Goal: Task Accomplishment & Management: Use online tool/utility

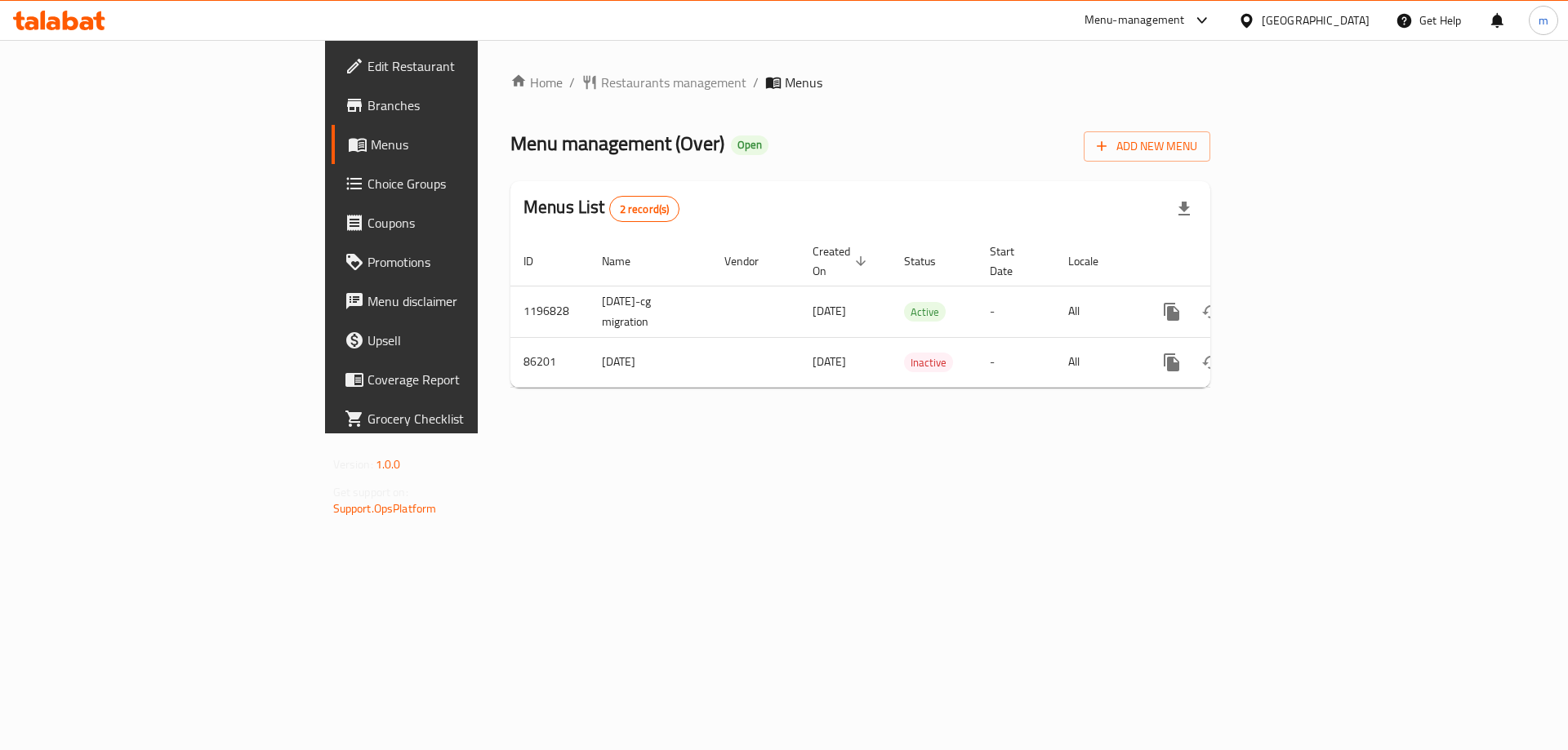
click at [368, 105] on span "Branches" at bounding box center [470, 105] width 207 height 20
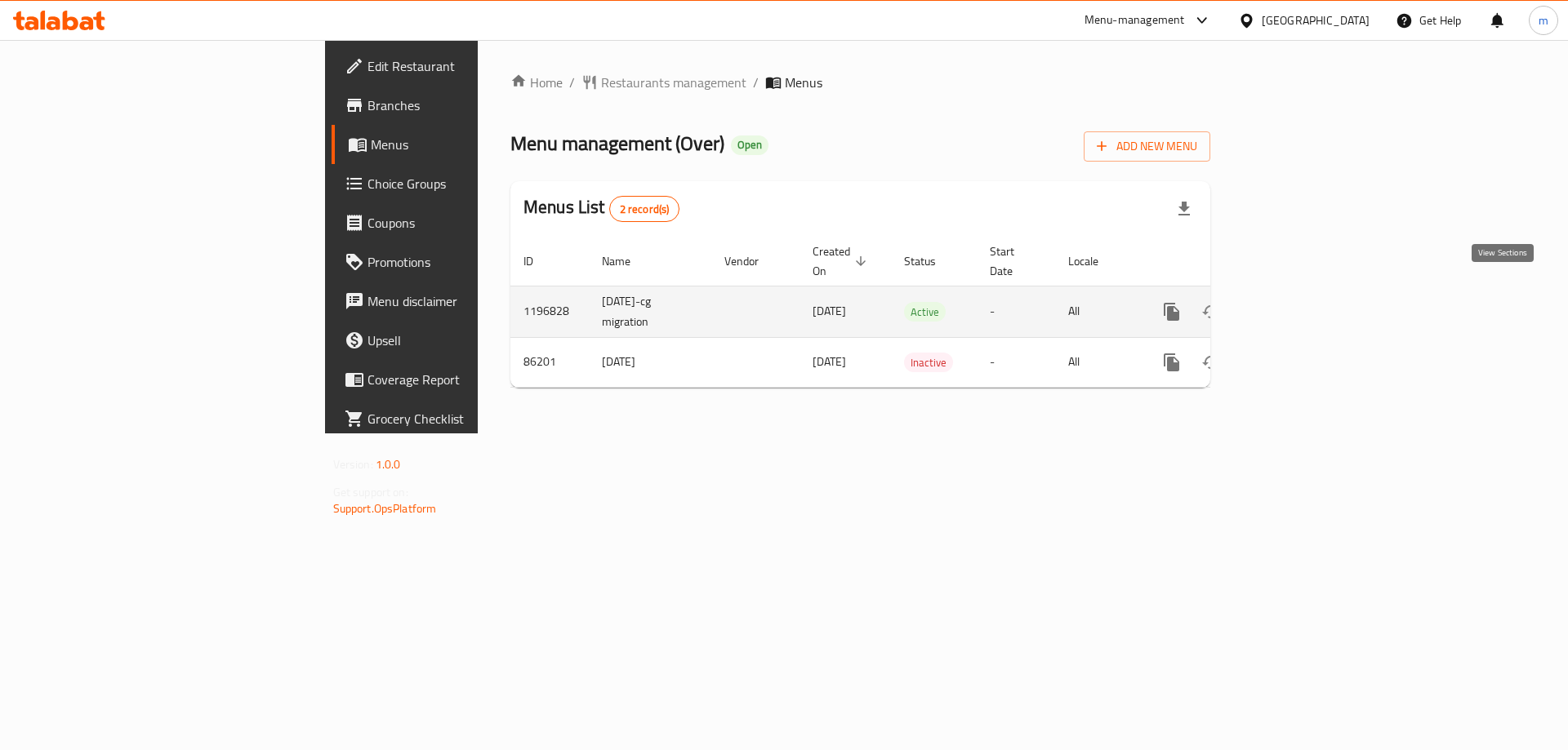
click at [1299, 302] on icon "enhanced table" at bounding box center [1289, 311] width 20 height 20
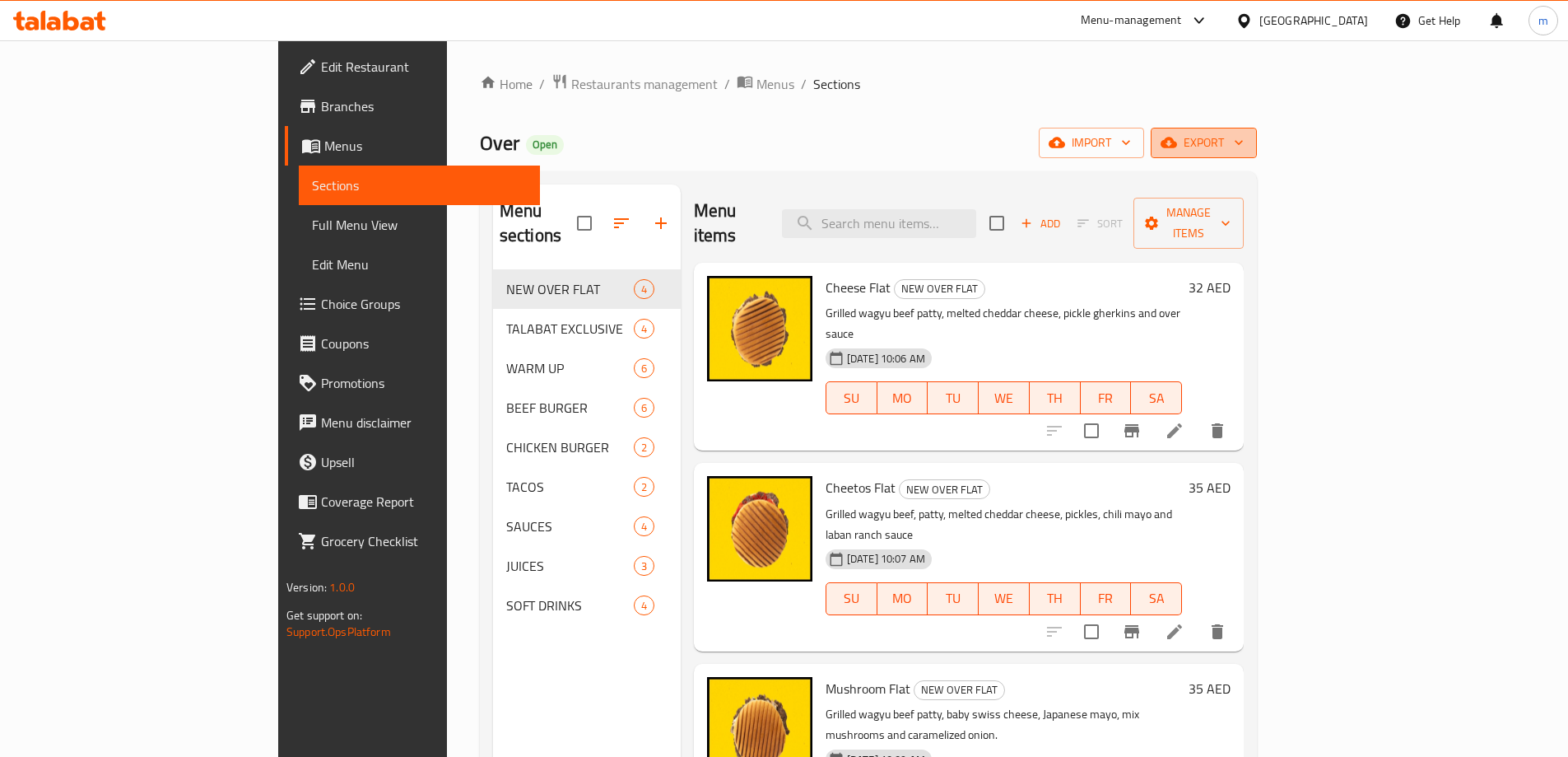
click at [1244, 134] on span "export" at bounding box center [1203, 143] width 80 height 21
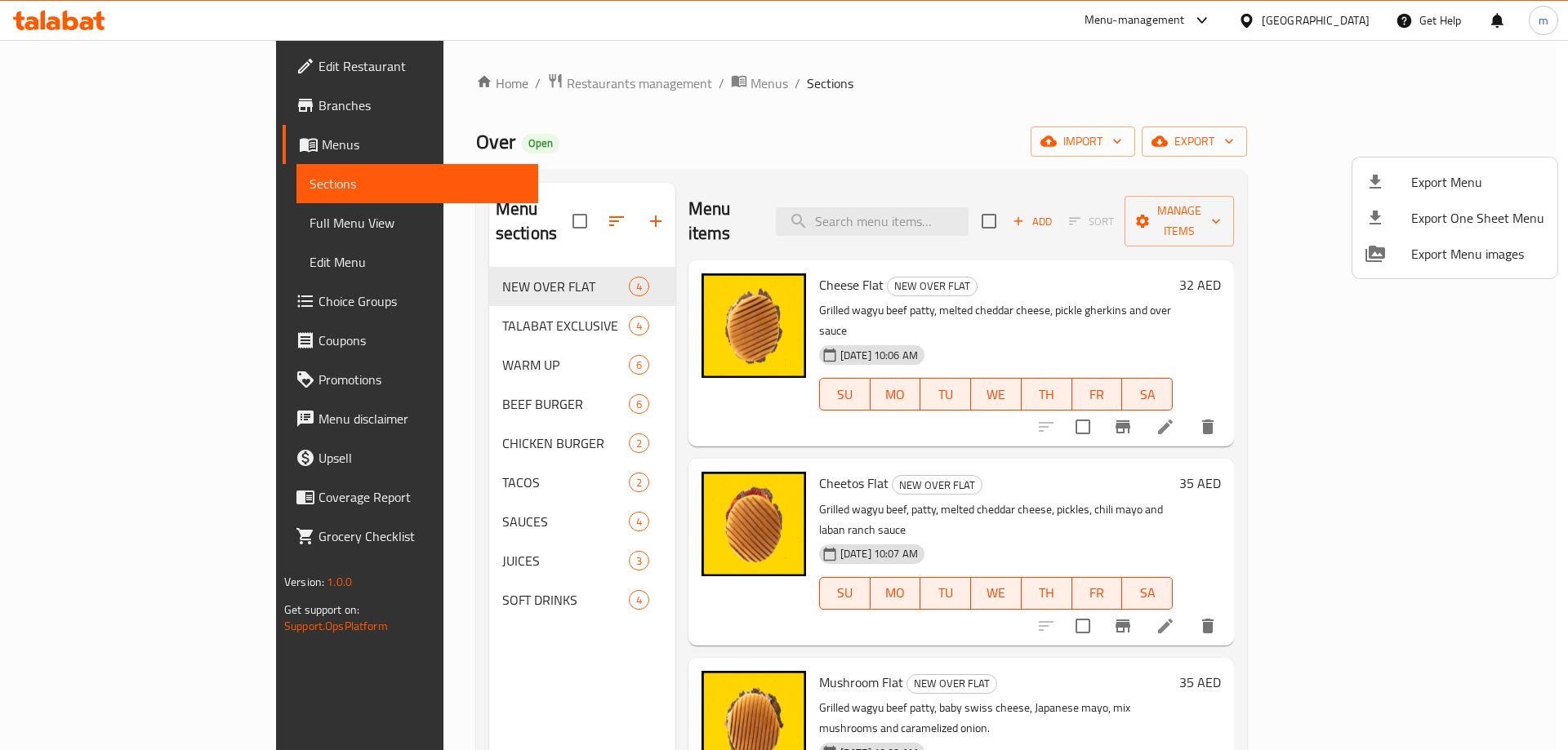
click at [1307, 281] on div at bounding box center [784, 375] width 1568 height 750
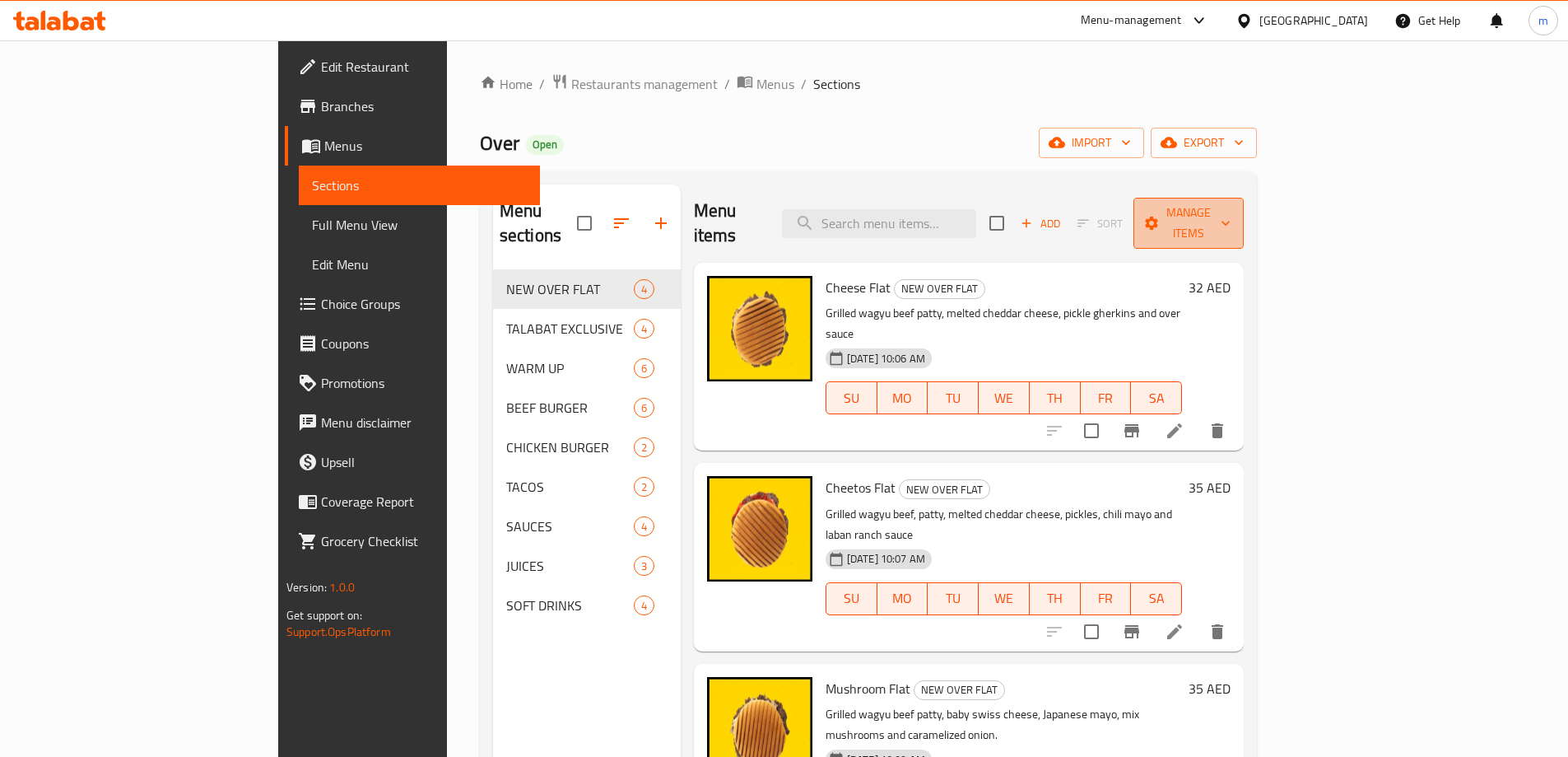
click at [1231, 221] on span "Manage items" at bounding box center [1189, 223] width 84 height 41
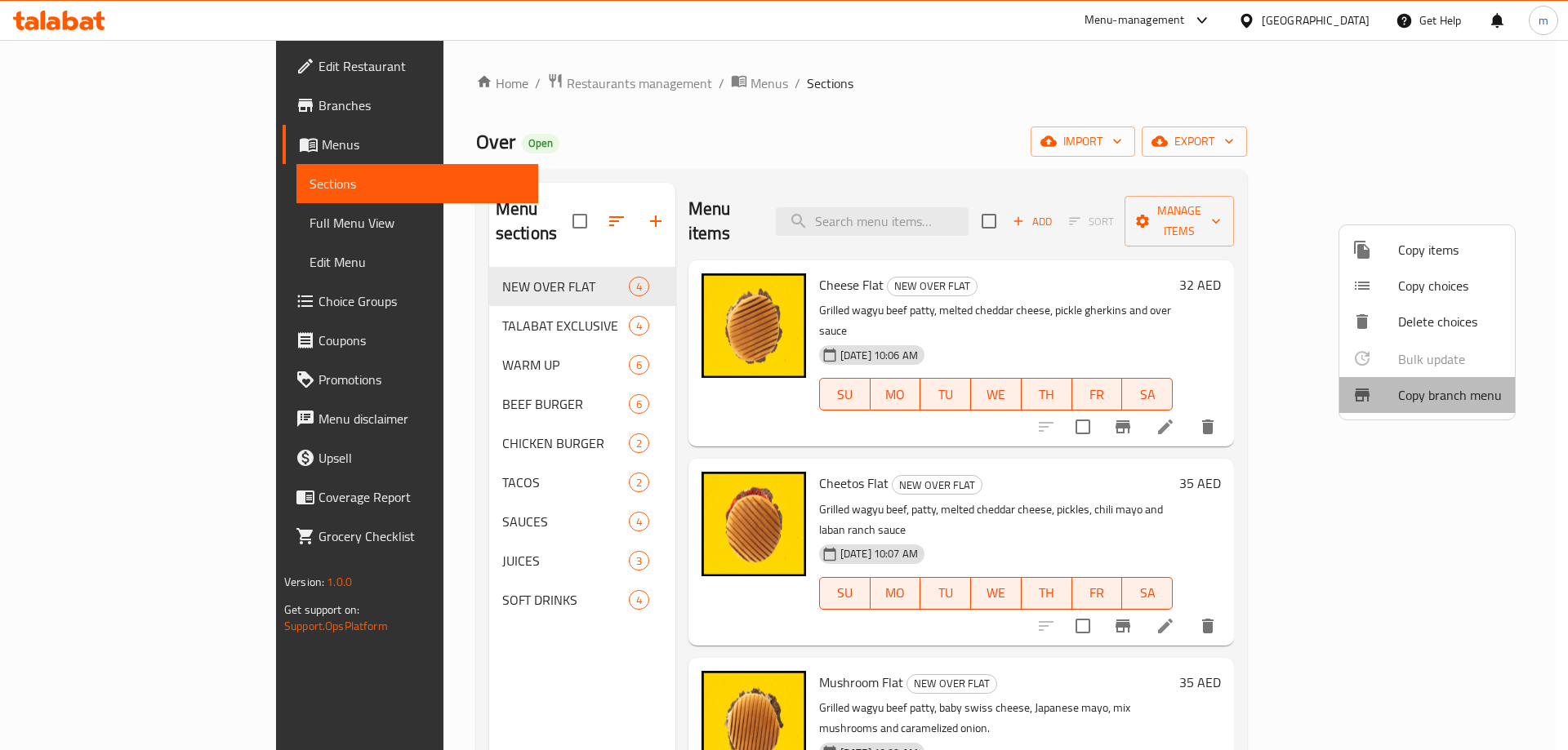
click at [1445, 395] on span "Copy branch menu" at bounding box center [1450, 395] width 104 height 20
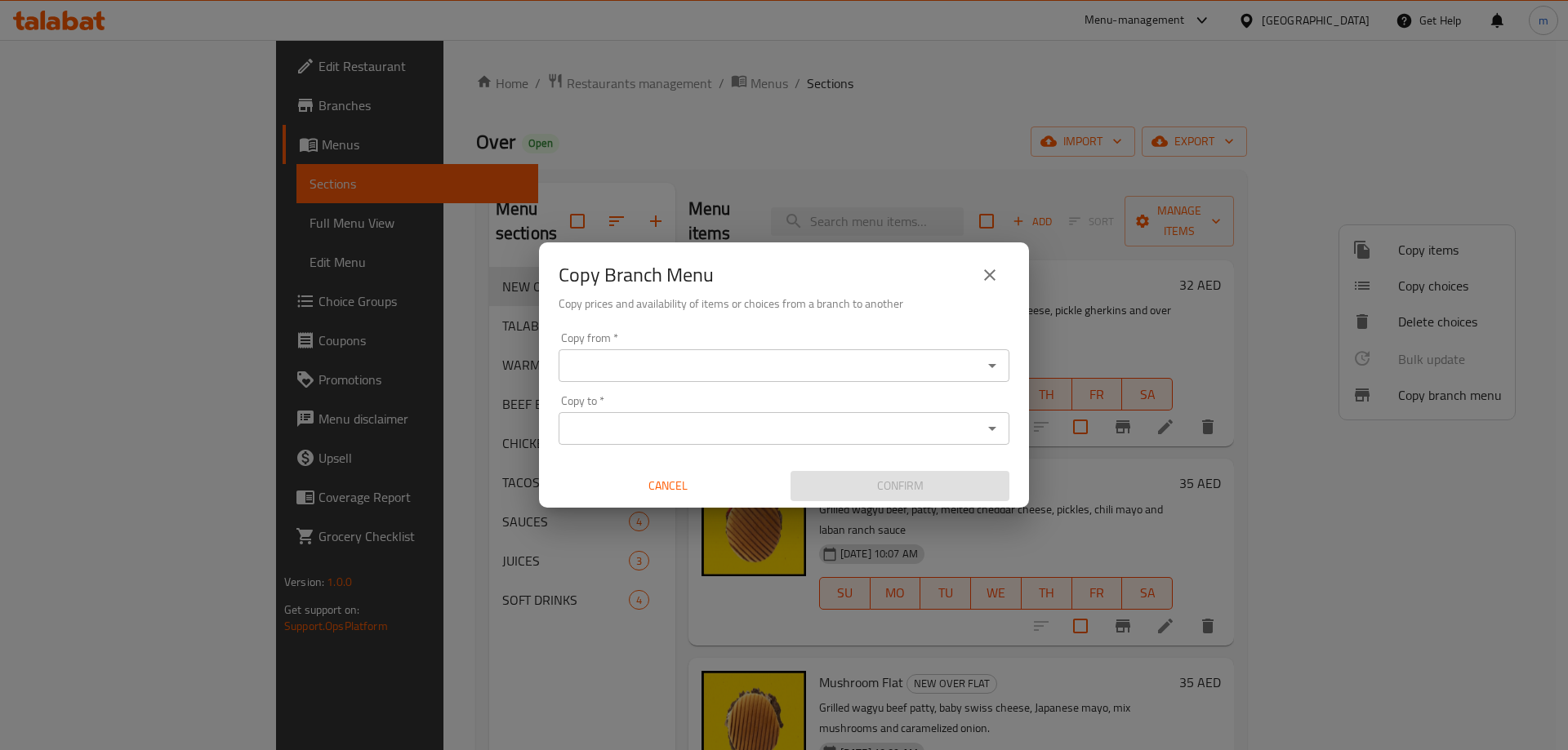
drag, startPoint x: 874, startPoint y: 346, endPoint x: 872, endPoint y: 365, distance: 19.1
click at [873, 346] on div "Copy from   * Copy from *" at bounding box center [784, 357] width 451 height 50
click at [872, 376] on input "Copy from   *" at bounding box center [770, 366] width 414 height 23
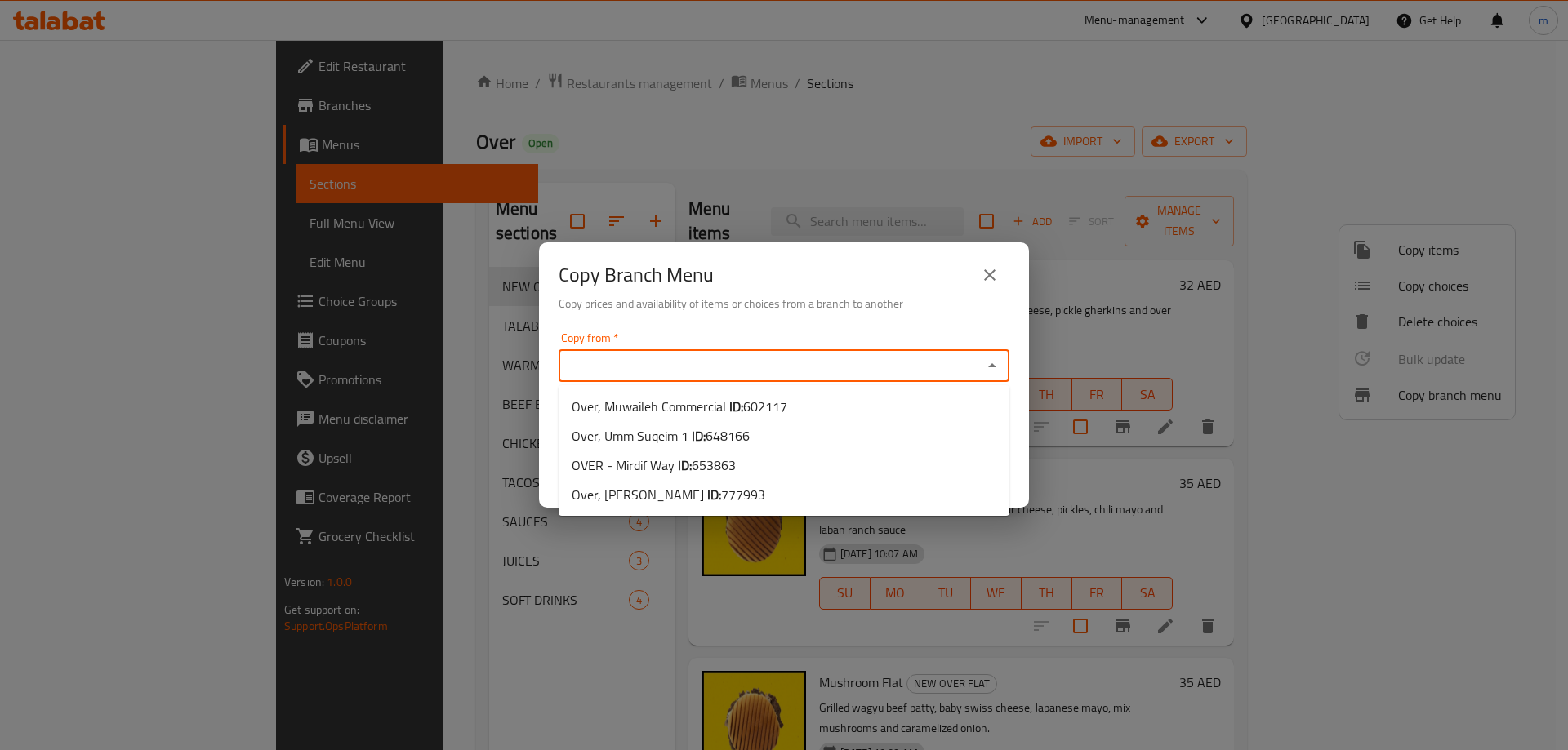
paste input "653863"
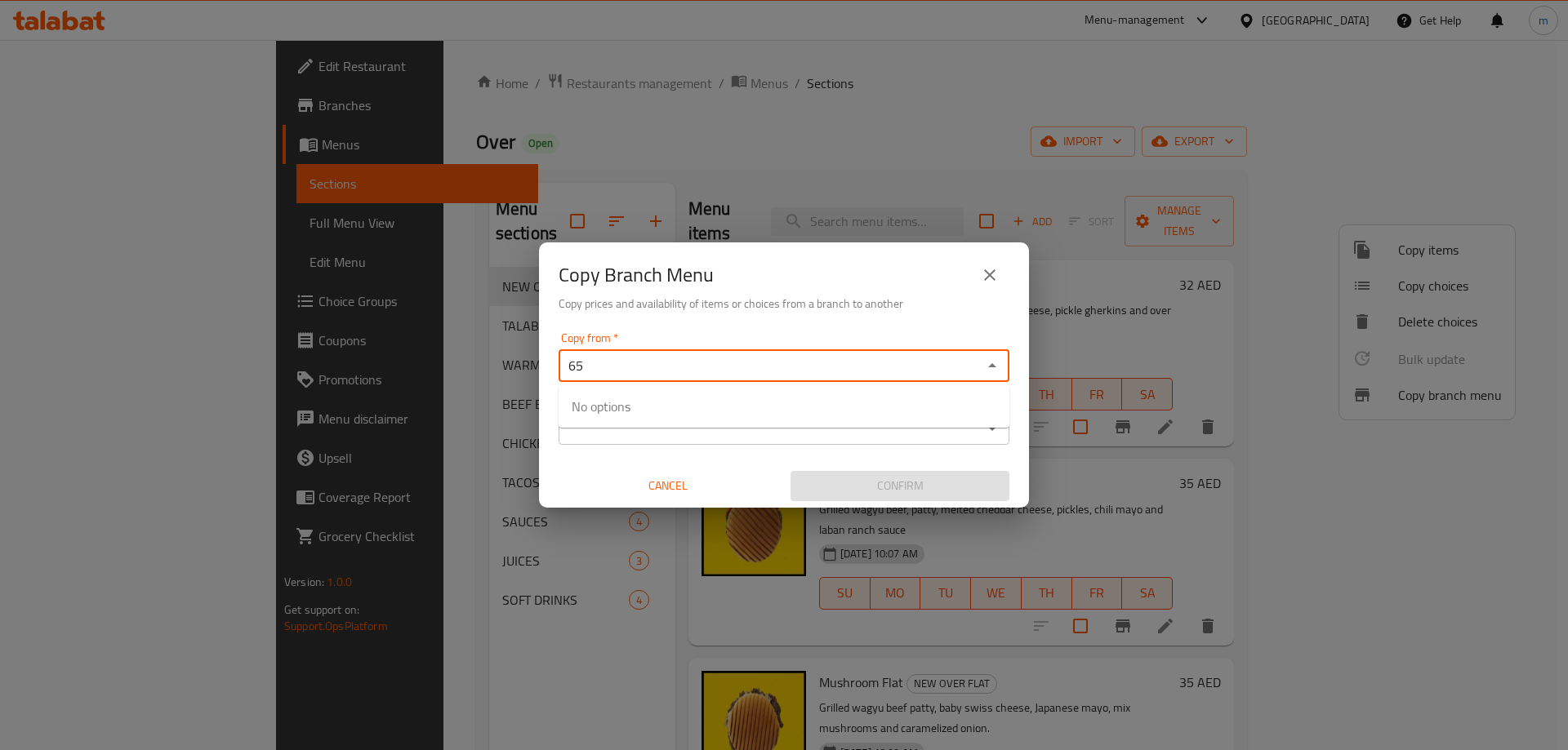
type input "6"
click at [936, 372] on input "Copy from   *" at bounding box center [770, 366] width 414 height 23
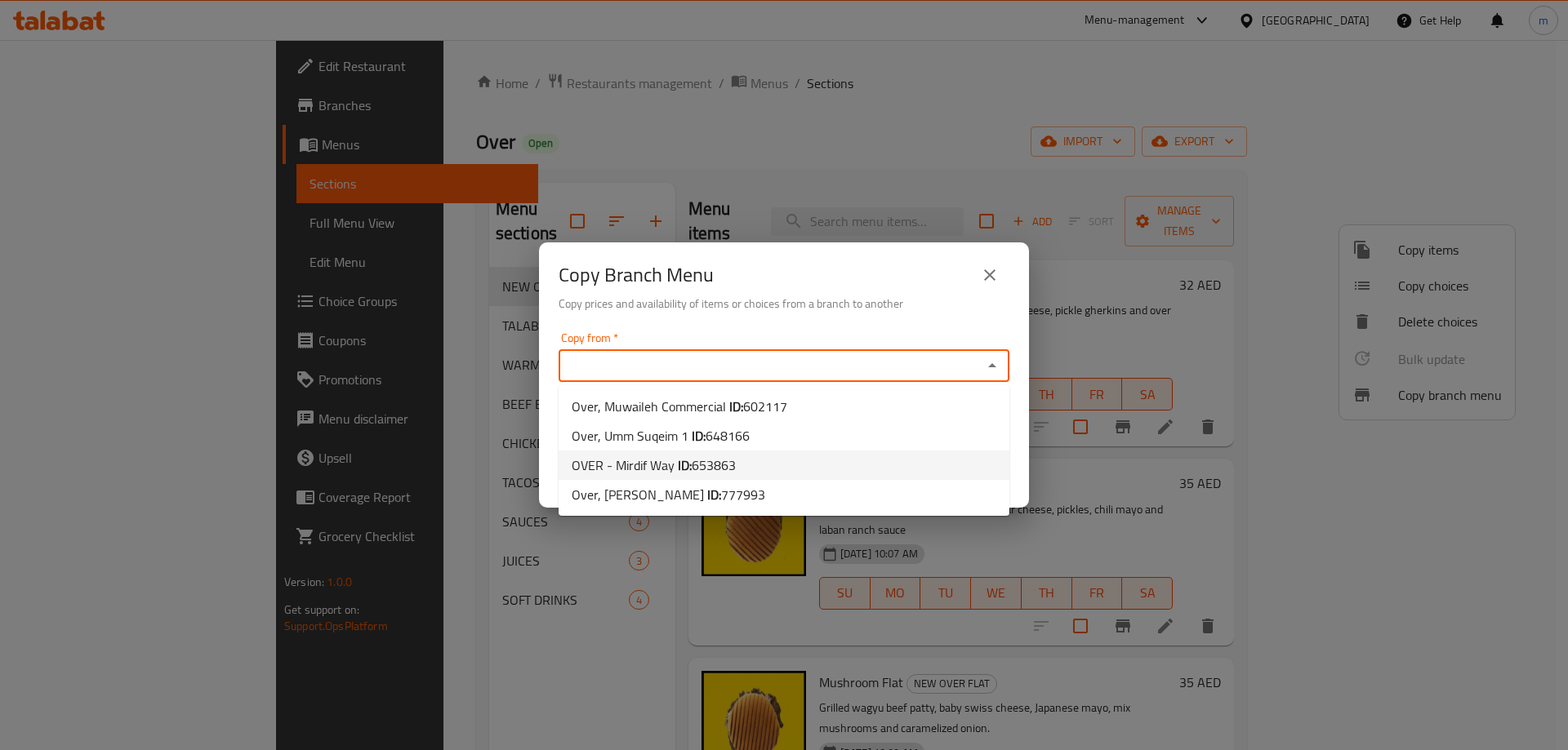
click at [835, 469] on li "OVER - Mirdif Way ID: 653863" at bounding box center [784, 465] width 451 height 30
type input "OVER - Mirdif Way"
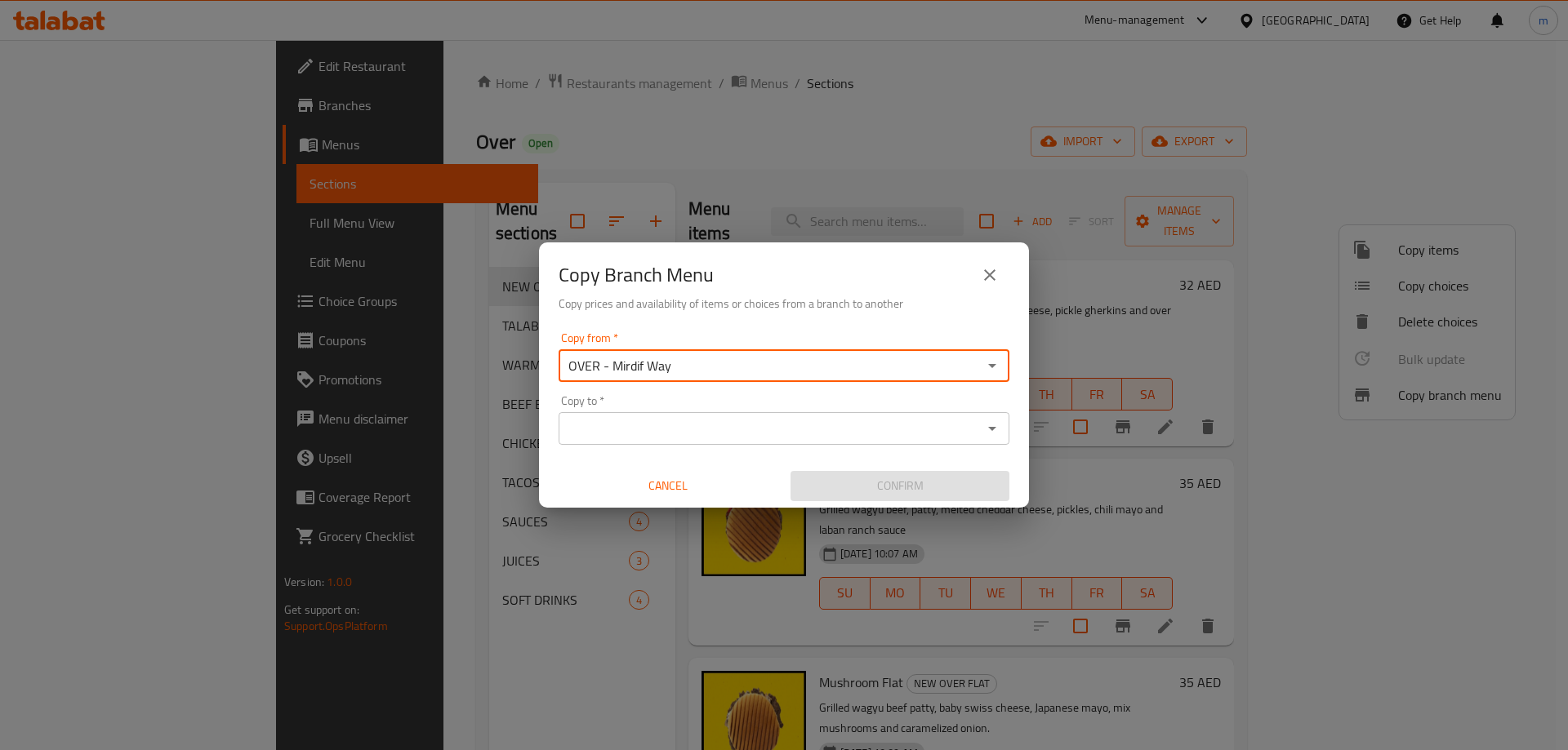
click at [845, 416] on div "Copy to *" at bounding box center [784, 429] width 451 height 32
drag, startPoint x: 821, startPoint y: 462, endPoint x: 830, endPoint y: 446, distance: 18.4
click at [821, 462] on div "Copy from   * OVER - Mirdif Way Copy from * Copy to   * Copy to * Cancel Confirm" at bounding box center [784, 417] width 490 height 182
click at [833, 433] on input "Copy to   *" at bounding box center [770, 428] width 414 height 23
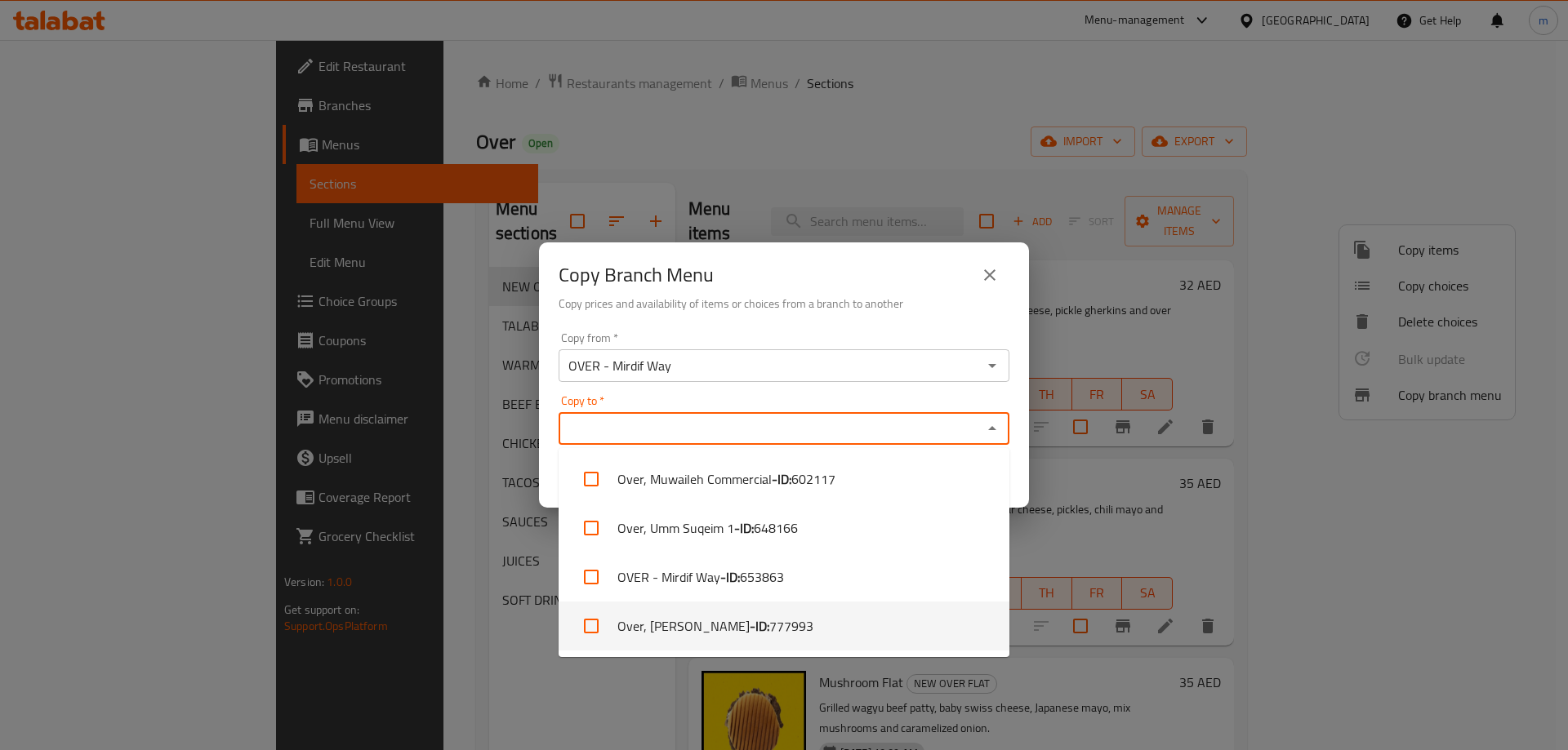
click at [727, 639] on li "Over, Al Maqta - ID: 777993" at bounding box center [784, 626] width 451 height 49
checkbox input "true"
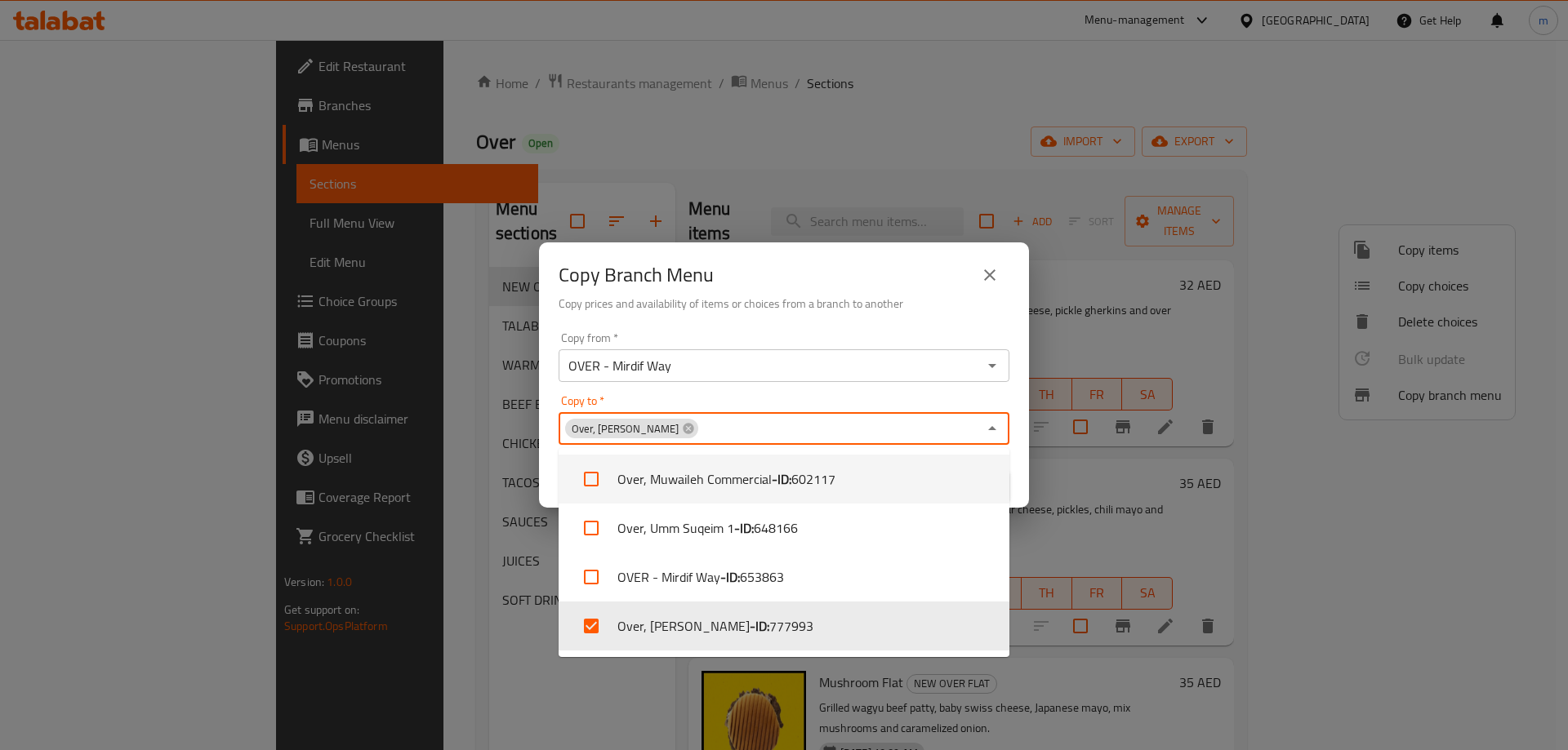
click at [881, 396] on div "Copy to   * Over, Al Maqta Copy to *" at bounding box center [784, 419] width 451 height 50
click at [995, 426] on icon "Close" at bounding box center [992, 428] width 20 height 20
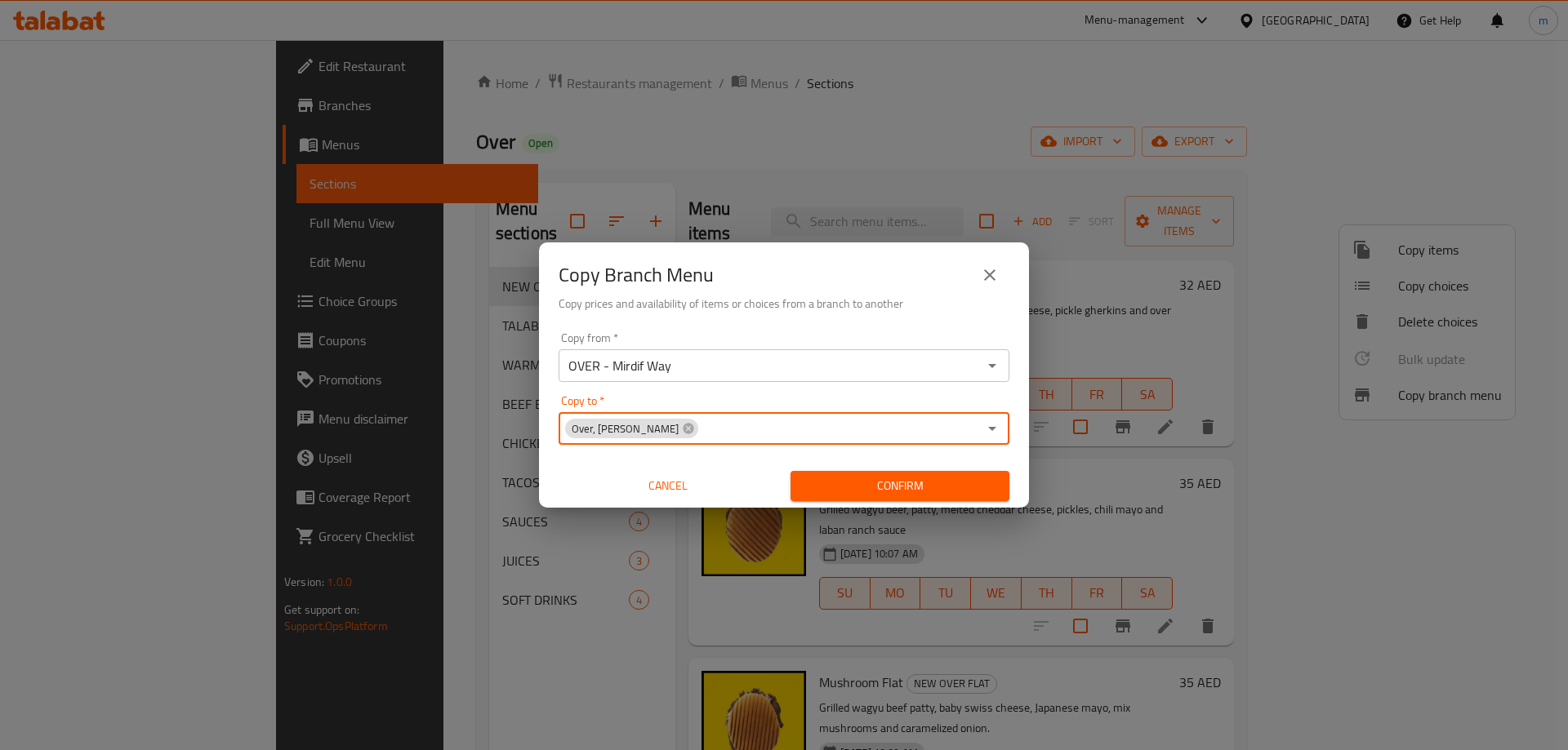
click at [966, 480] on span "Confirm" at bounding box center [899, 486] width 192 height 20
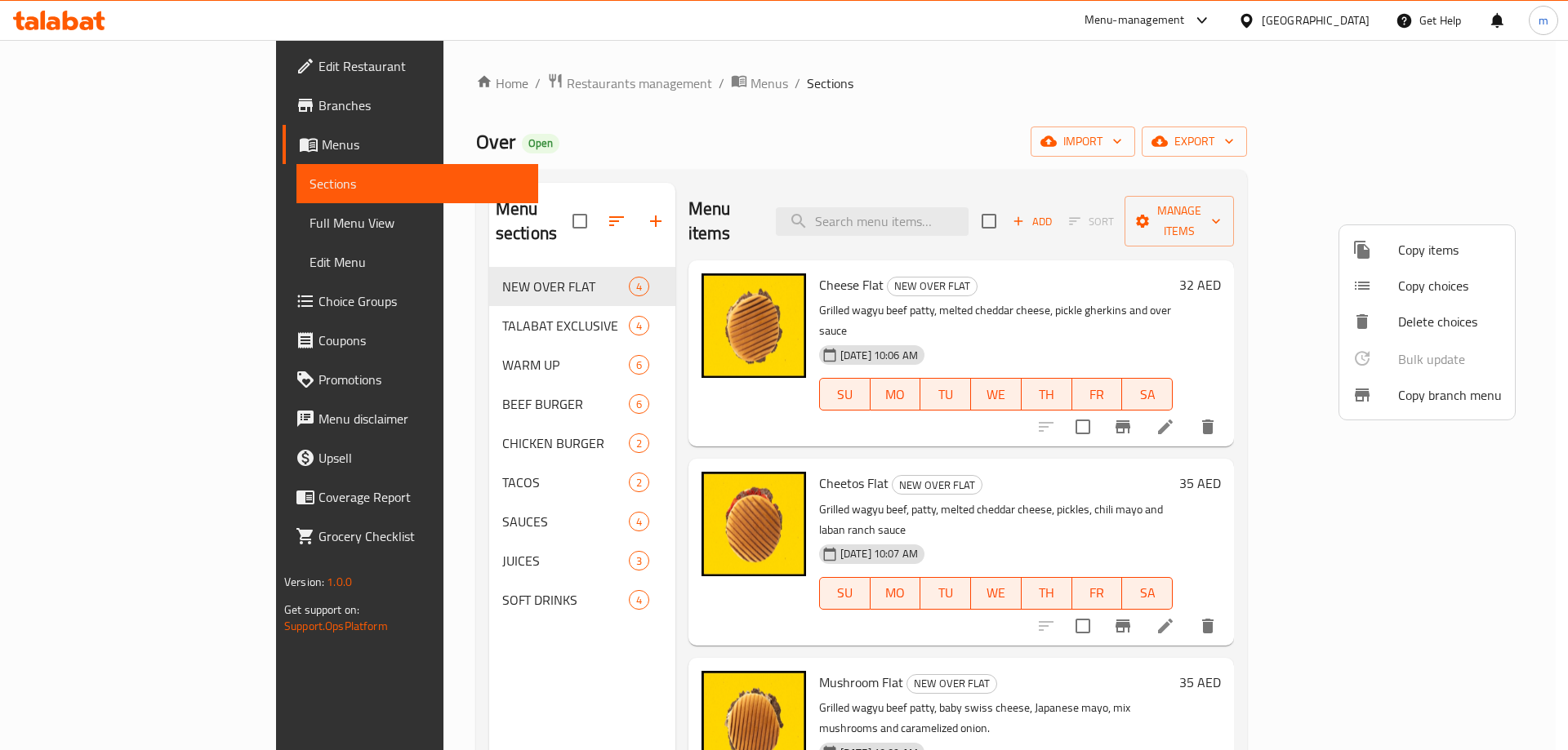
click at [981, 79] on div at bounding box center [784, 375] width 1568 height 750
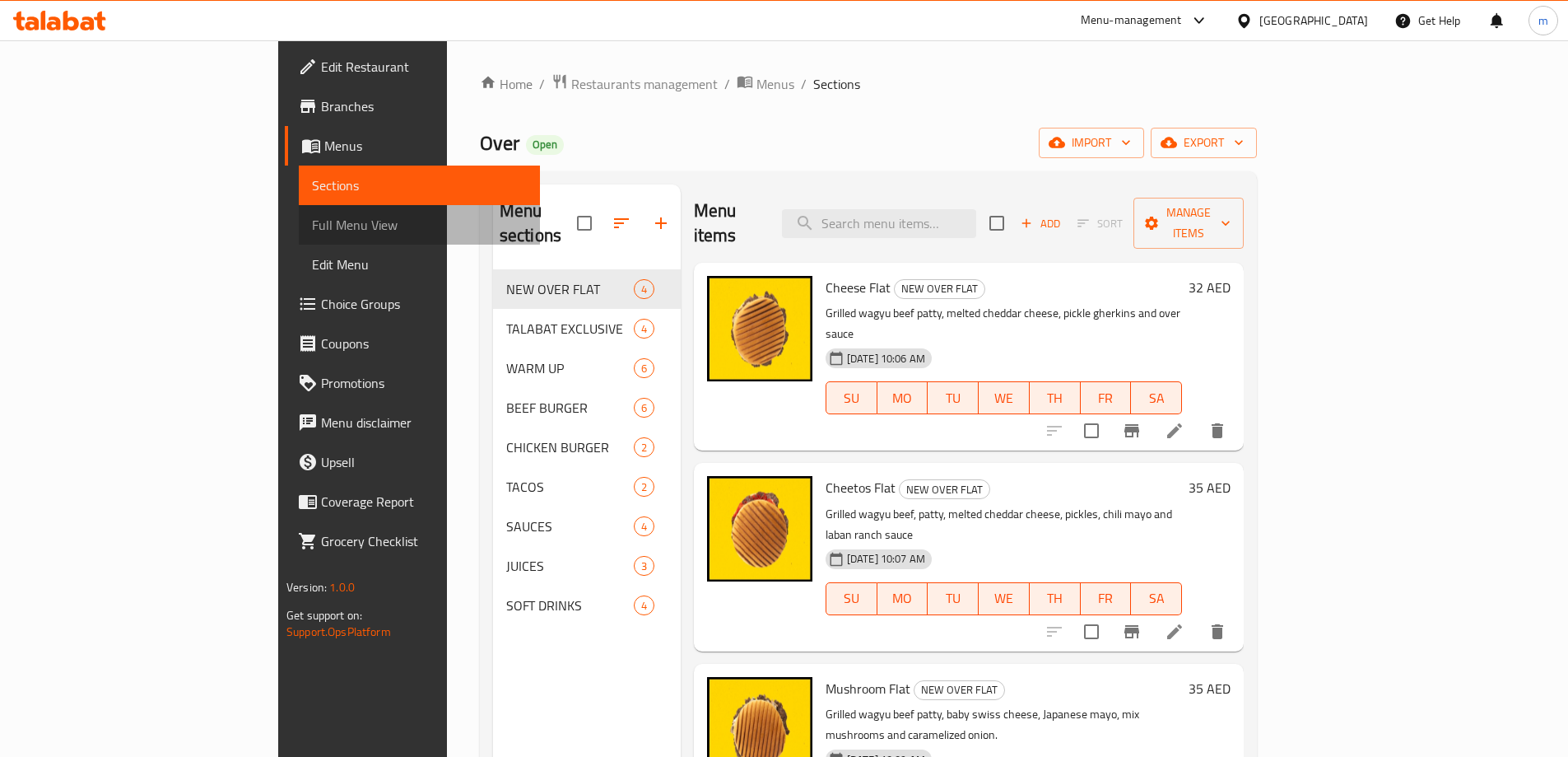
click at [312, 227] on span "Full Menu View" at bounding box center [419, 224] width 214 height 20
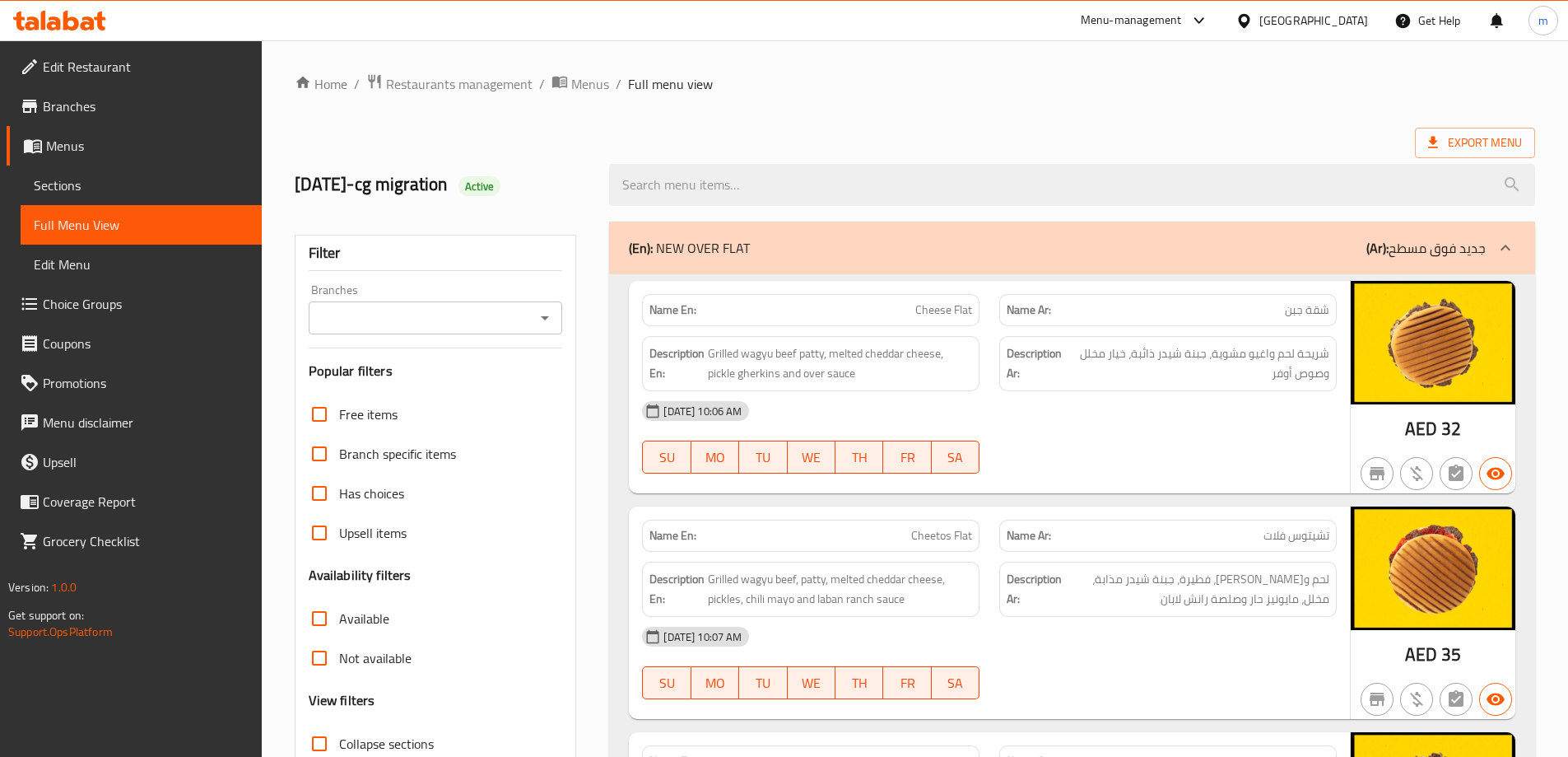
click at [45, 120] on link "Branches" at bounding box center [135, 106] width 256 height 39
